Goal: Navigation & Orientation: Find specific page/section

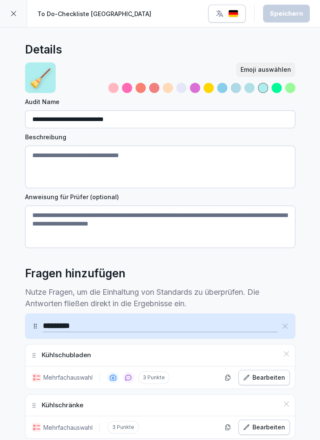
scroll to position [30, 0]
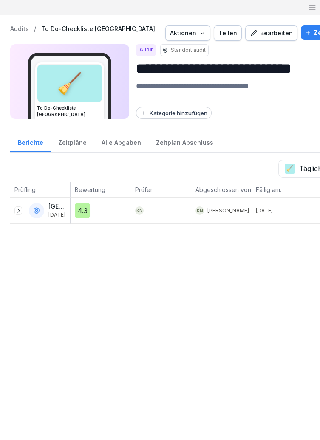
click at [19, 31] on p "Audits" at bounding box center [19, 28] width 19 height 7
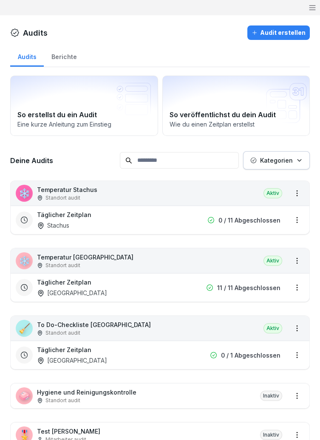
click at [309, 6] on icon at bounding box center [312, 7] width 8 height 8
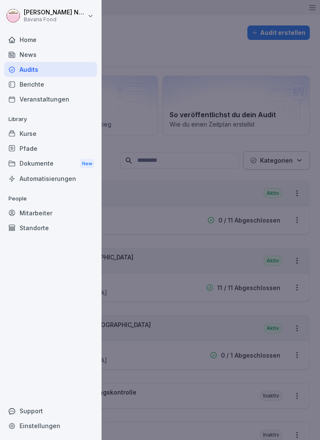
click at [23, 214] on div "Mitarbeiter" at bounding box center [50, 213] width 93 height 15
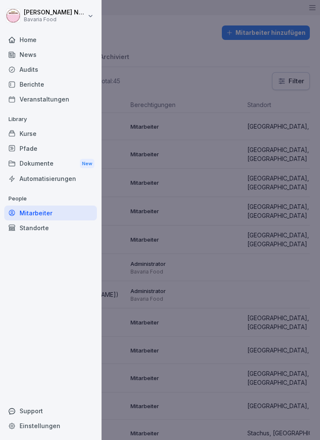
click at [248, 274] on div at bounding box center [160, 220] width 320 height 440
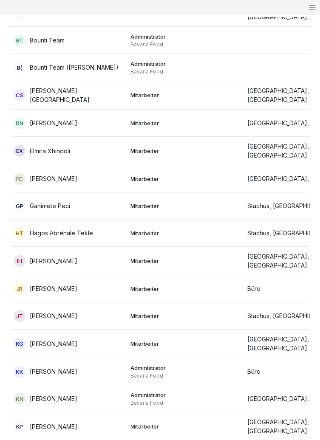
click at [138, 257] on p "Mitarbeiter" at bounding box center [185, 261] width 110 height 8
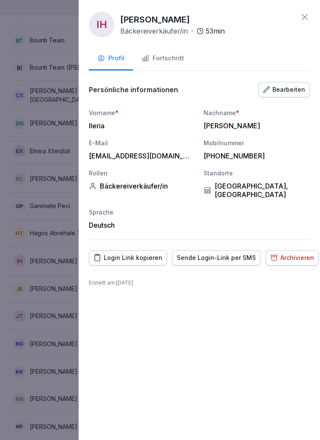
click at [169, 57] on div "Fortschritt" at bounding box center [162, 59] width 42 height 10
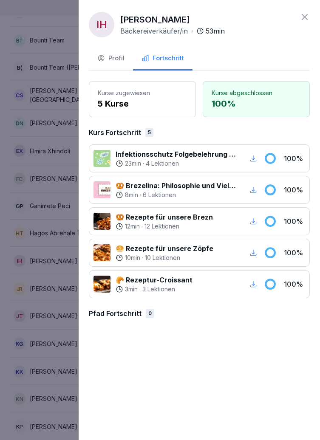
click at [302, 14] on icon at bounding box center [304, 17] width 10 height 10
